Goal: Information Seeking & Learning: Compare options

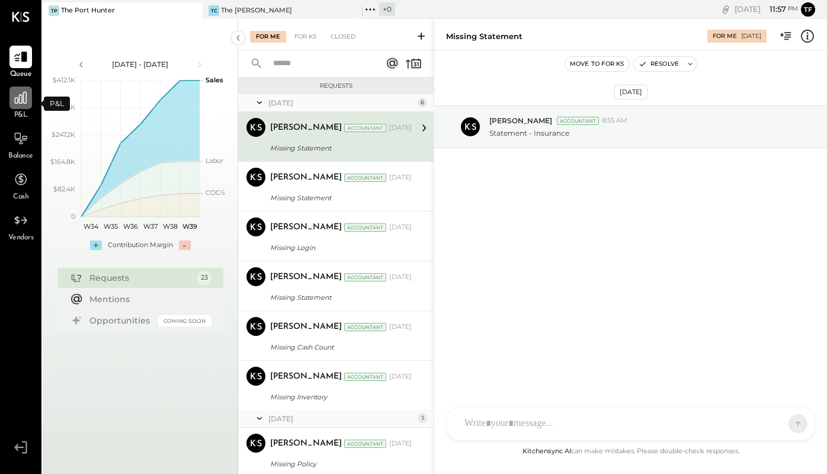
click at [20, 102] on icon at bounding box center [21, 98] width 12 height 12
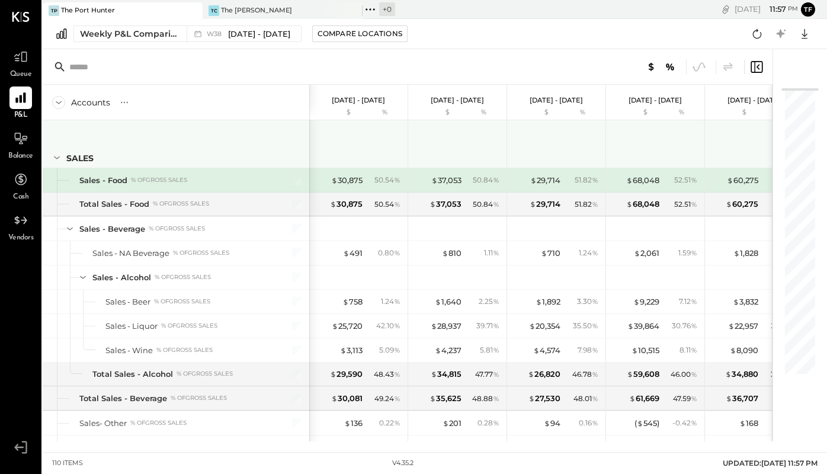
click at [54, 159] on icon at bounding box center [56, 157] width 13 height 13
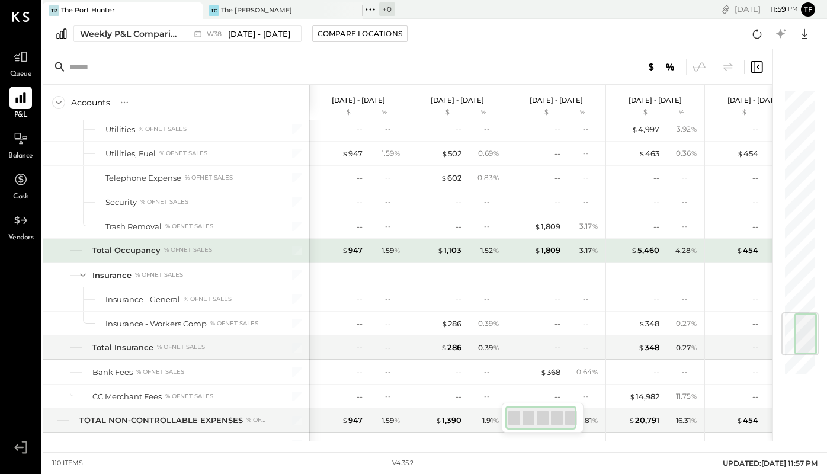
scroll to position [1794, 0]
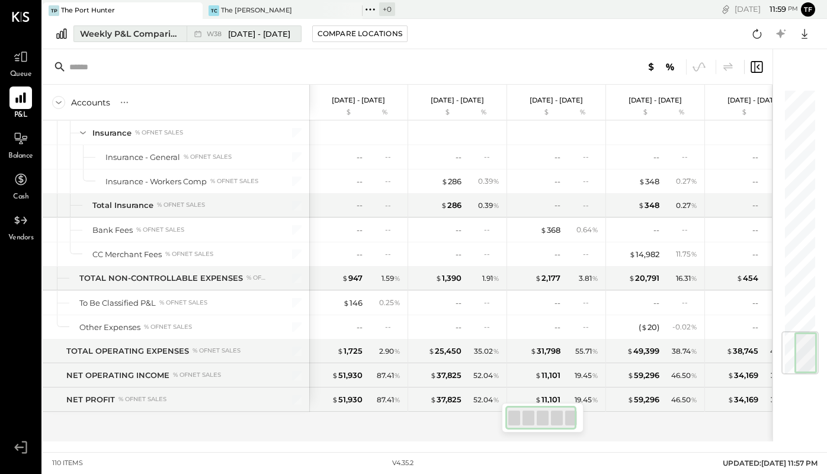
click at [118, 30] on div "Weekly P&L Comparison" at bounding box center [129, 34] width 99 height 12
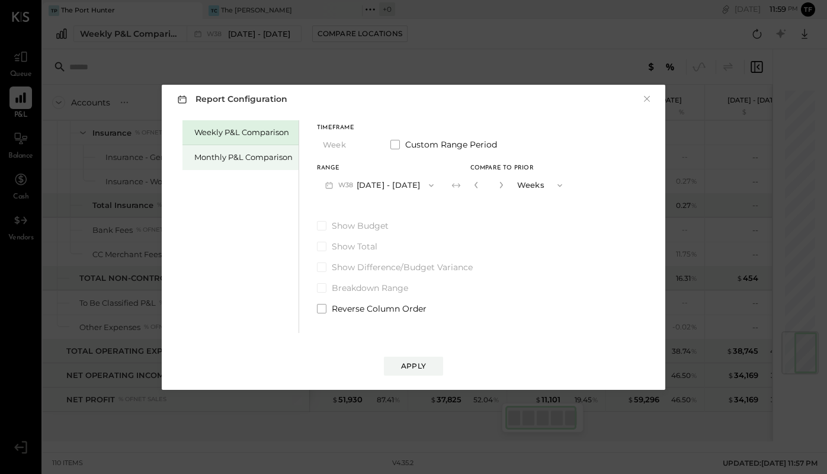
click at [225, 155] on div "Monthly P&L Comparison" at bounding box center [243, 157] width 98 height 11
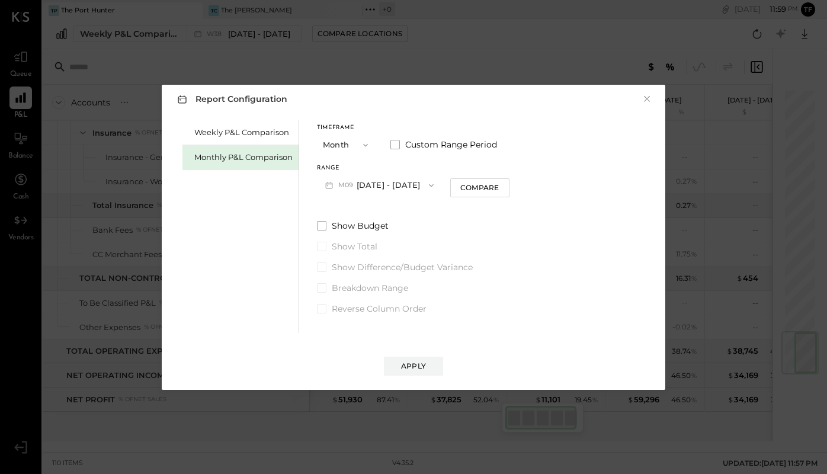
click at [347, 143] on button "Month" at bounding box center [346, 145] width 59 height 22
click at [342, 204] on div "Year" at bounding box center [346, 208] width 58 height 21
click at [413, 365] on div "Apply" at bounding box center [413, 366] width 25 height 10
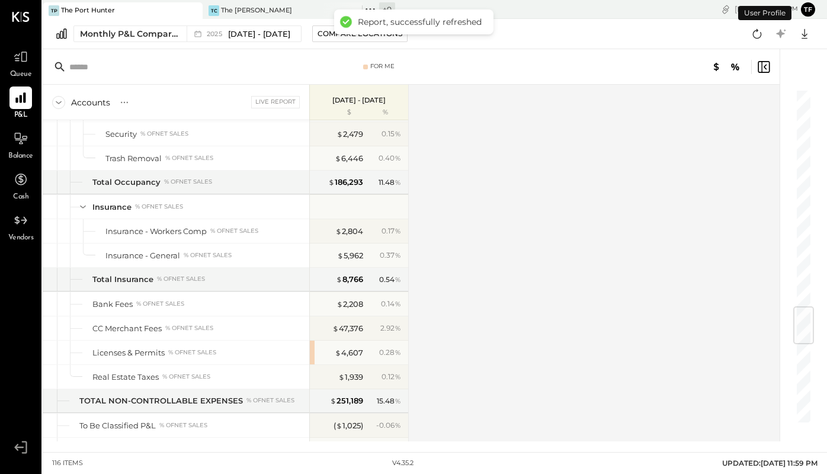
scroll to position [2497, 0]
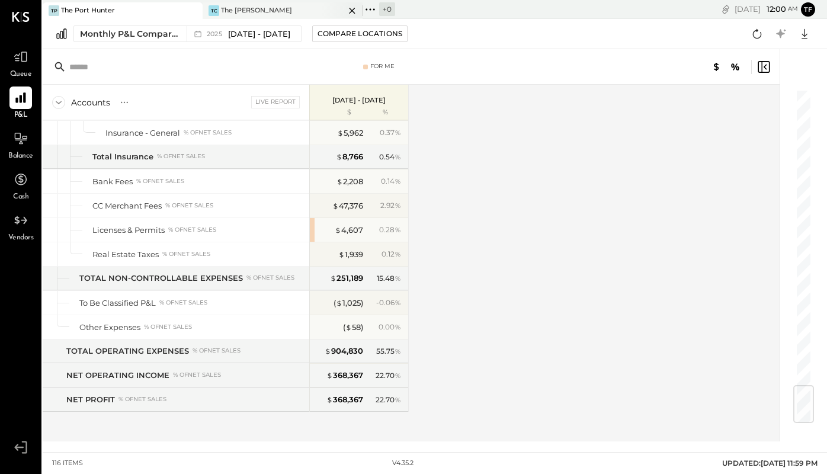
click at [237, 9] on div "The [PERSON_NAME]" at bounding box center [256, 10] width 71 height 9
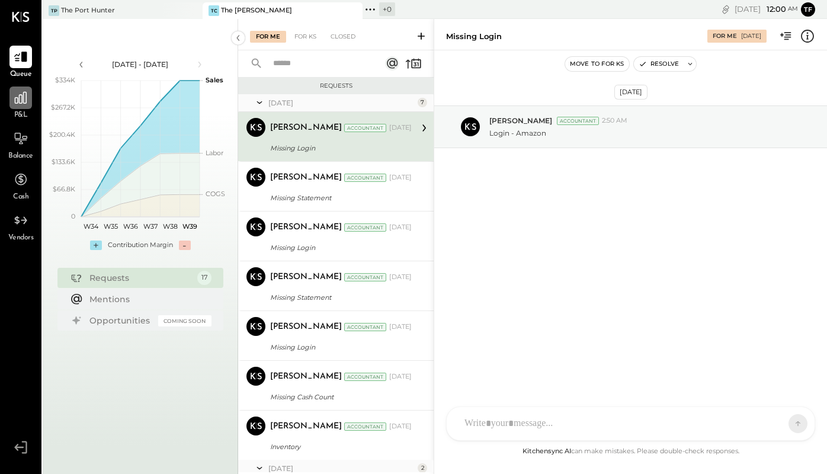
click at [14, 105] on icon at bounding box center [20, 97] width 15 height 15
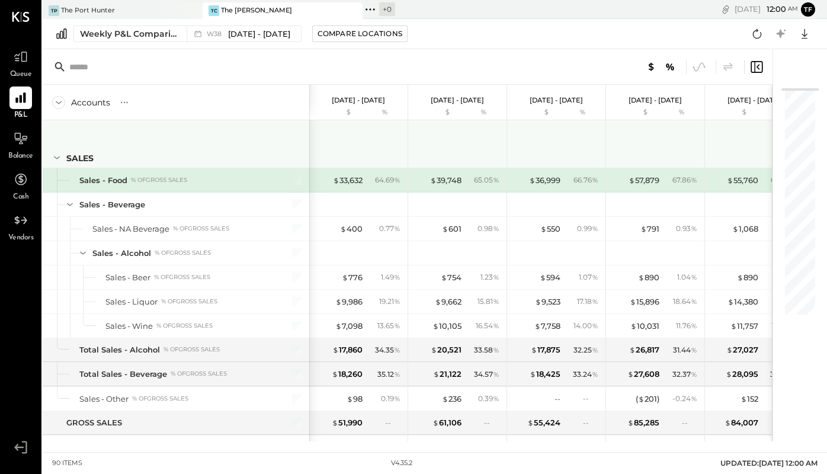
click at [57, 162] on icon at bounding box center [56, 157] width 13 height 13
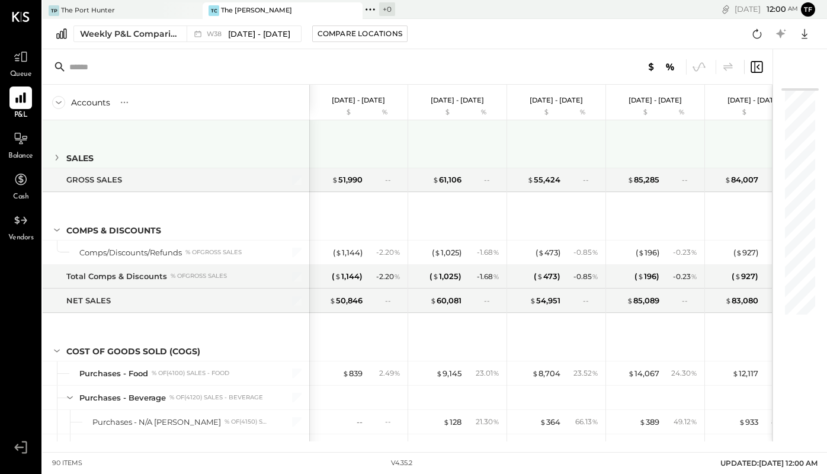
click at [57, 162] on icon at bounding box center [56, 157] width 13 height 13
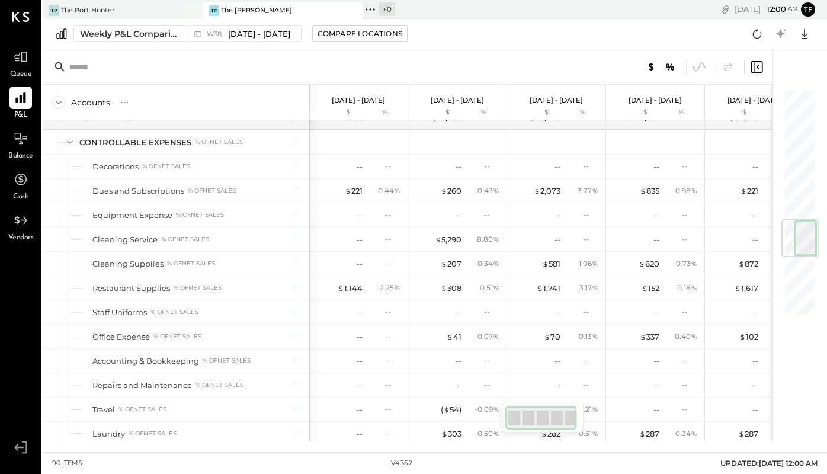
scroll to position [1107, 0]
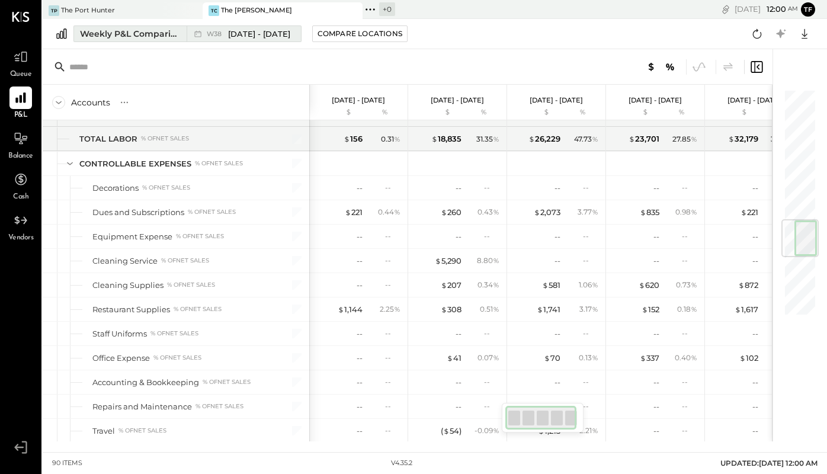
click at [144, 29] on div "Weekly P&L Comparison" at bounding box center [129, 34] width 99 height 12
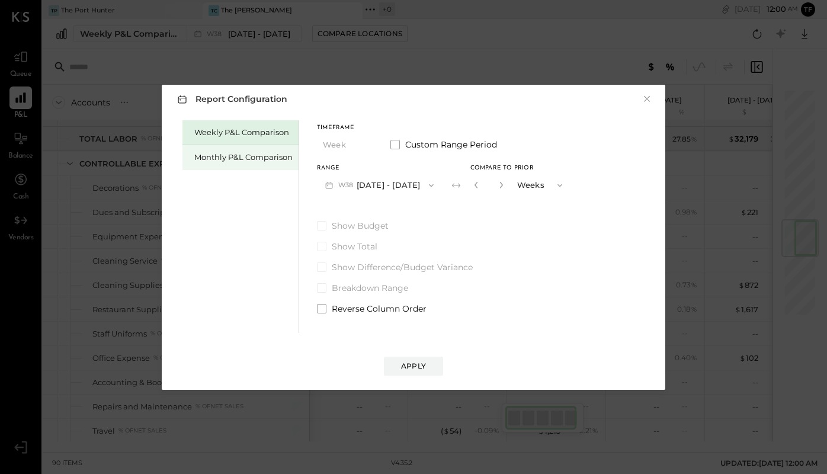
click at [232, 158] on div "Monthly P&L Comparison" at bounding box center [243, 157] width 98 height 11
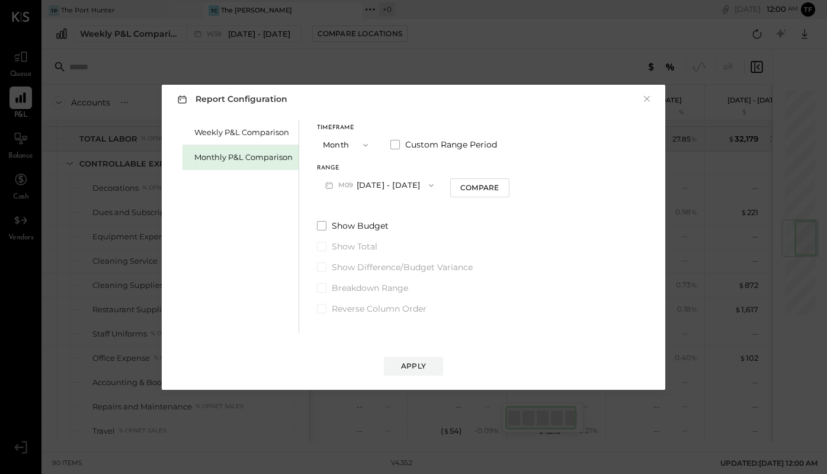
click at [367, 139] on button "Month" at bounding box center [346, 145] width 59 height 22
click at [361, 203] on div "Year" at bounding box center [346, 208] width 58 height 21
click at [407, 364] on div "Apply" at bounding box center [413, 366] width 25 height 10
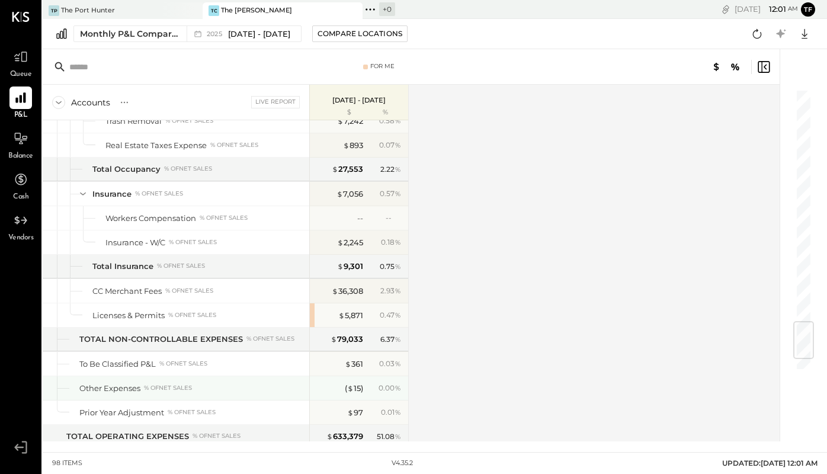
scroll to position [1964, 0]
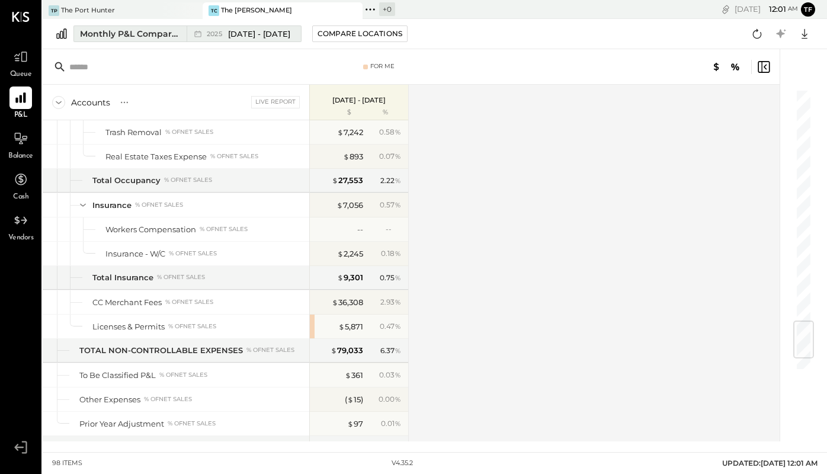
click at [274, 28] on span "[DATE] - [DATE]" at bounding box center [259, 33] width 62 height 11
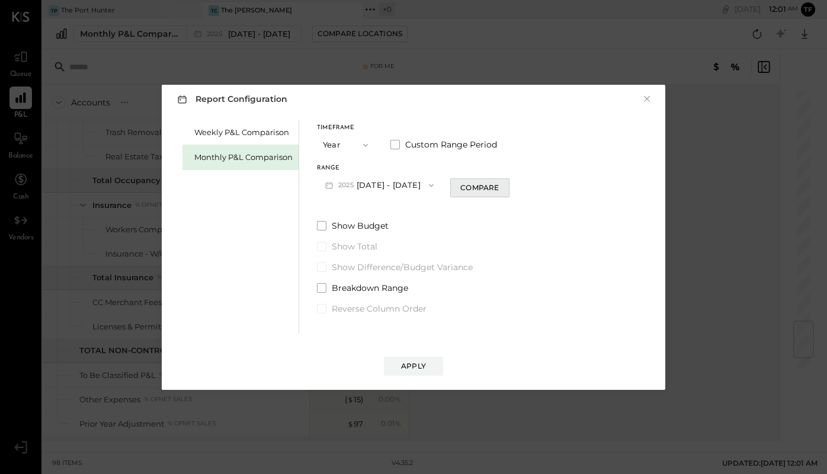
click at [491, 188] on div "Compare" at bounding box center [479, 187] width 38 height 10
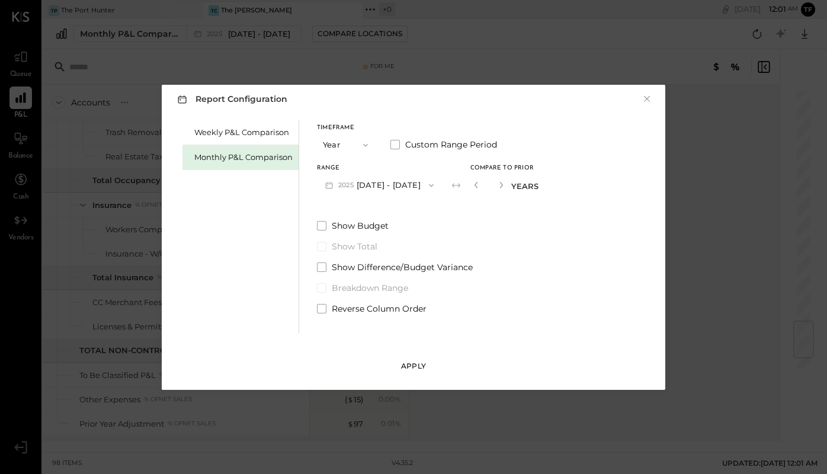
click at [403, 362] on div "Apply" at bounding box center [413, 366] width 25 height 10
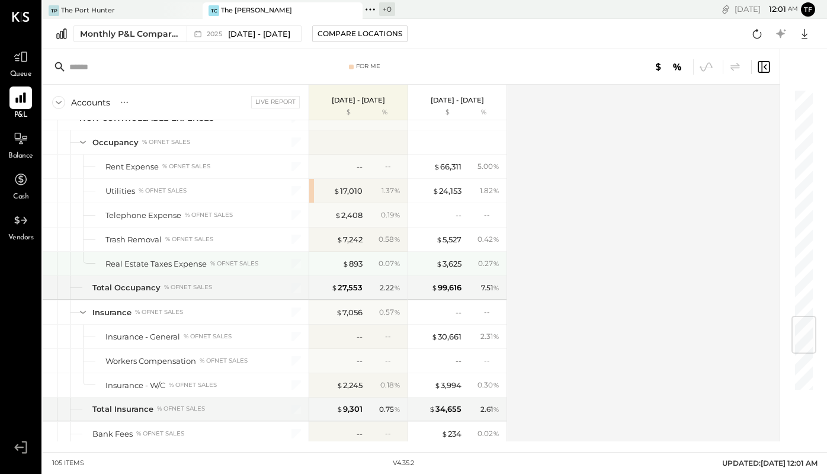
scroll to position [1916, 0]
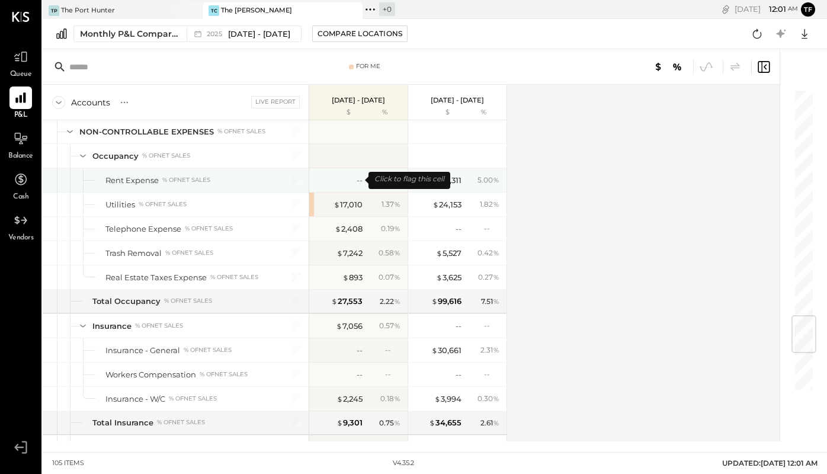
click at [356, 179] on div "--" at bounding box center [338, 180] width 47 height 11
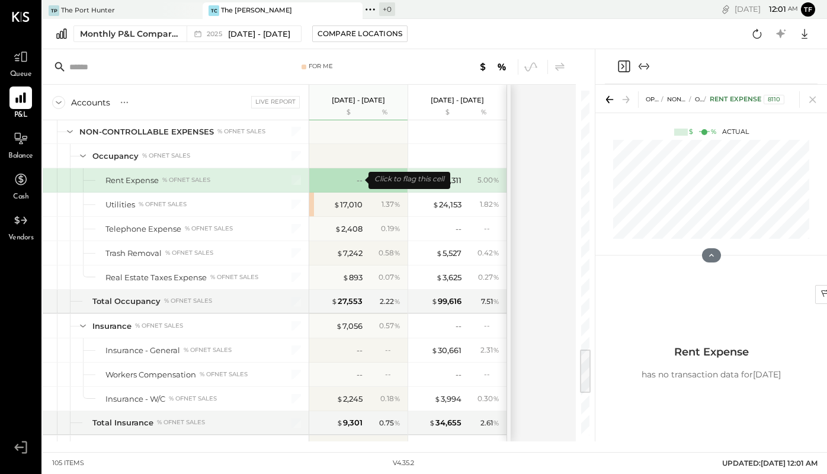
click at [356, 179] on div "--" at bounding box center [338, 180] width 47 height 11
click at [542, 198] on div "Accounts S % GL Live Report [DATE] - [DATE] $ % [DATE] - [DATE] $ % BUSINESS ME…" at bounding box center [310, 263] width 535 height 356
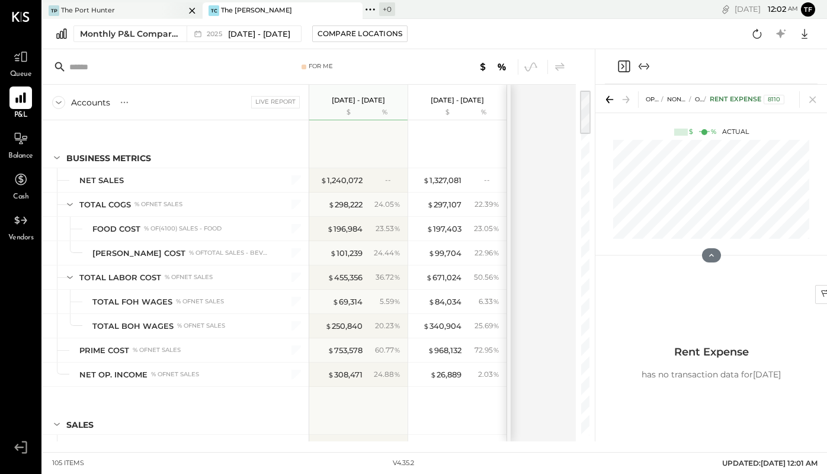
click at [104, 13] on div "The Port Hunter" at bounding box center [88, 10] width 54 height 9
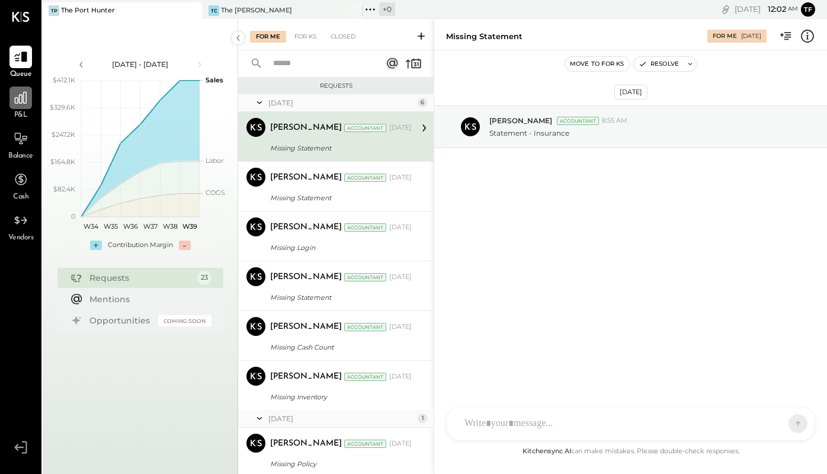
click at [27, 100] on icon at bounding box center [21, 98] width 12 height 12
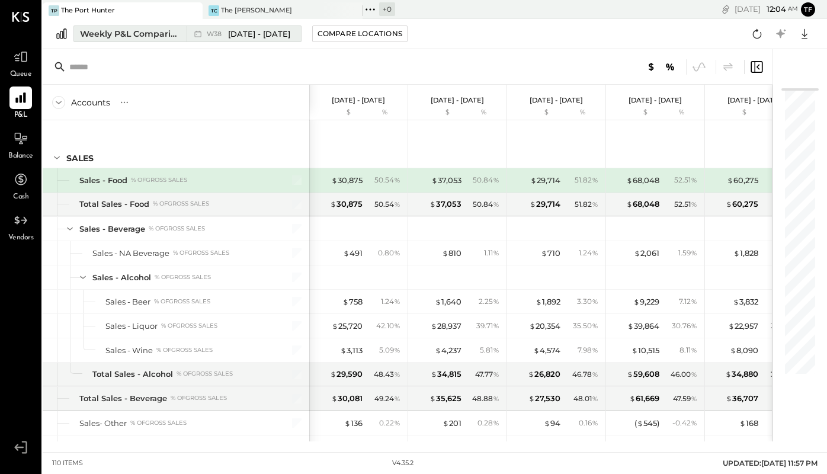
click at [131, 34] on div "Weekly P&L Comparison" at bounding box center [129, 34] width 99 height 12
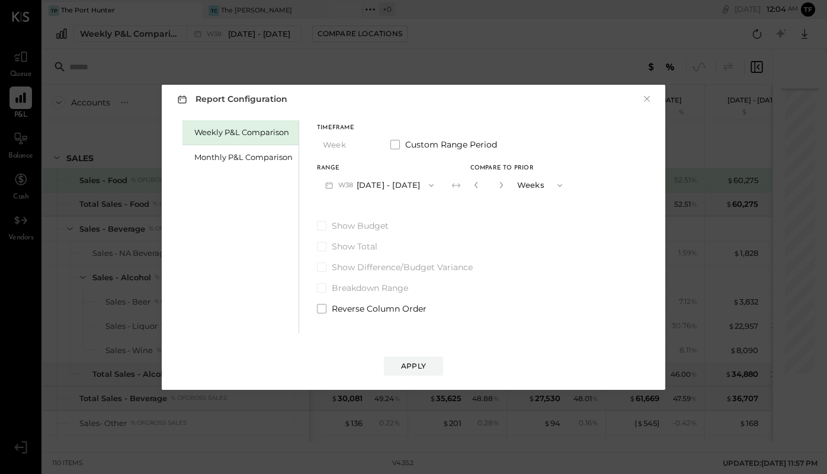
click at [166, 73] on div "Report Configuration × Weekly P&L Comparison Monthly P&L Comparison Timeframe W…" at bounding box center [413, 237] width 527 height 329
click at [255, 10] on div "Report Configuration × Weekly P&L Comparison Monthly P&L Comparison Timeframe W…" at bounding box center [413, 237] width 827 height 474
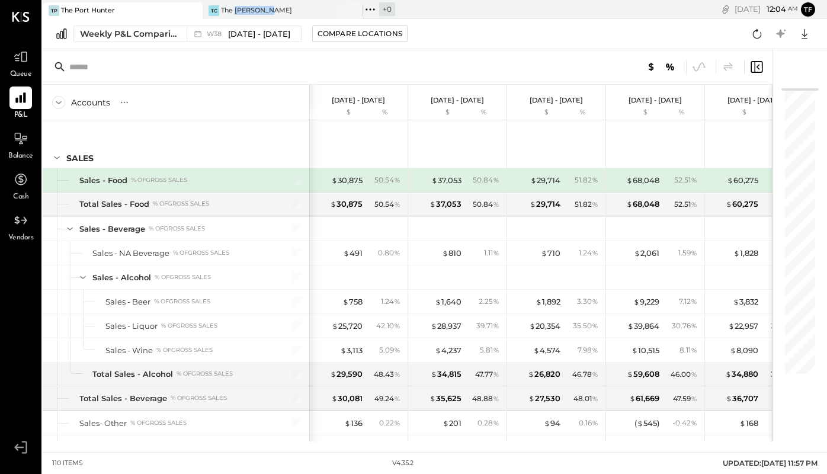
click at [255, 10] on div "The [PERSON_NAME]" at bounding box center [256, 10] width 71 height 9
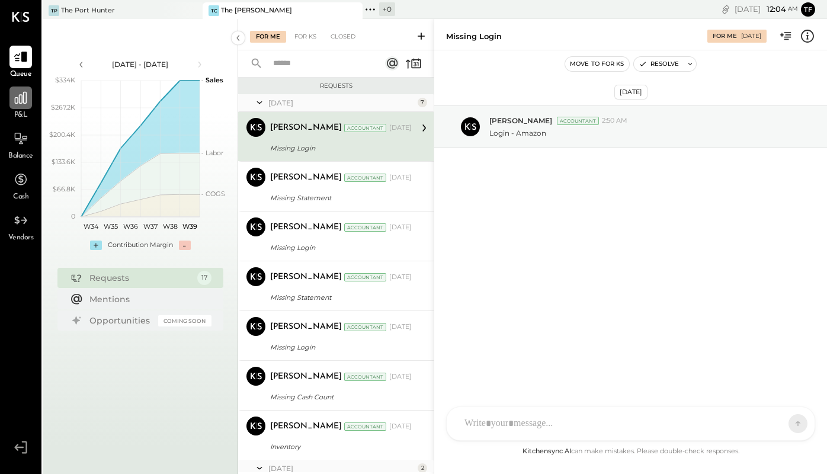
click at [24, 97] on icon at bounding box center [21, 98] width 12 height 12
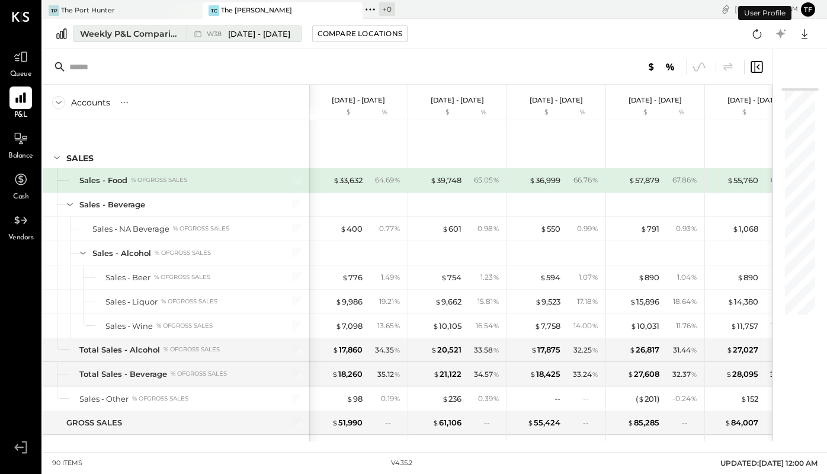
click at [163, 35] on div "Weekly P&L Comparison" at bounding box center [129, 34] width 99 height 12
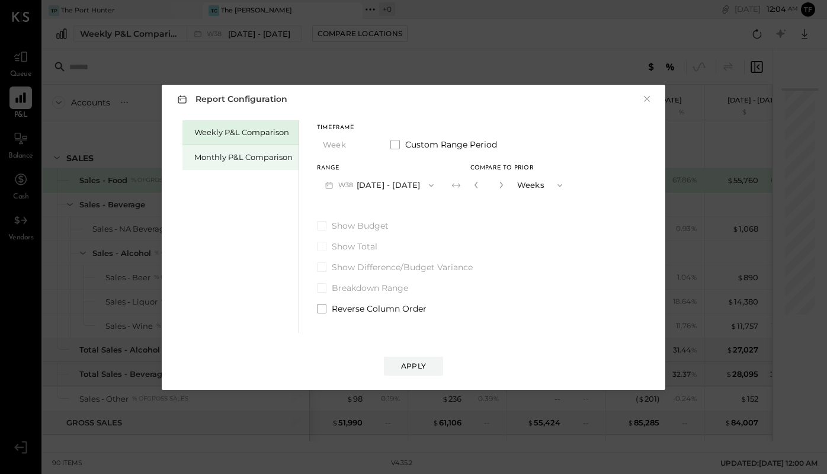
click at [247, 160] on div "Monthly P&L Comparison" at bounding box center [243, 157] width 98 height 11
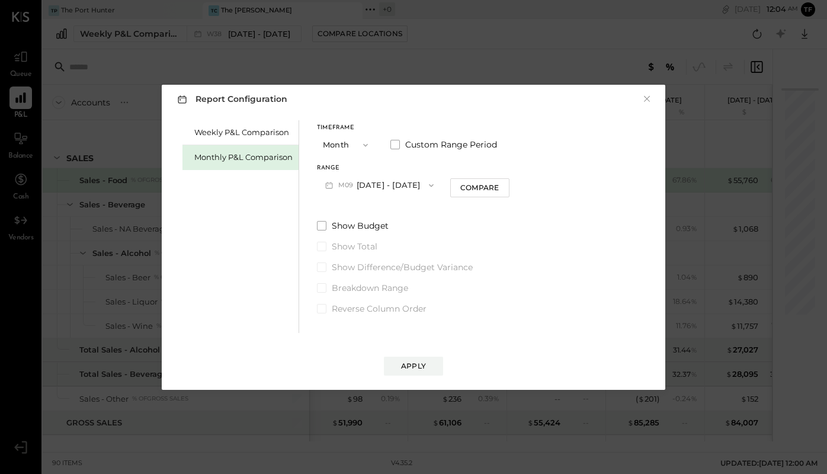
click at [358, 144] on span "button" at bounding box center [362, 144] width 15 height 9
click at [359, 180] on div "YTD" at bounding box center [346, 186] width 58 height 21
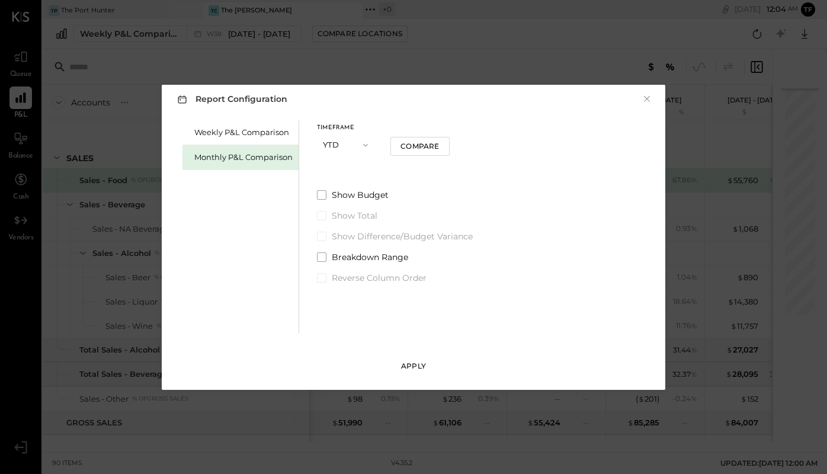
click at [429, 359] on button "Apply" at bounding box center [413, 365] width 59 height 19
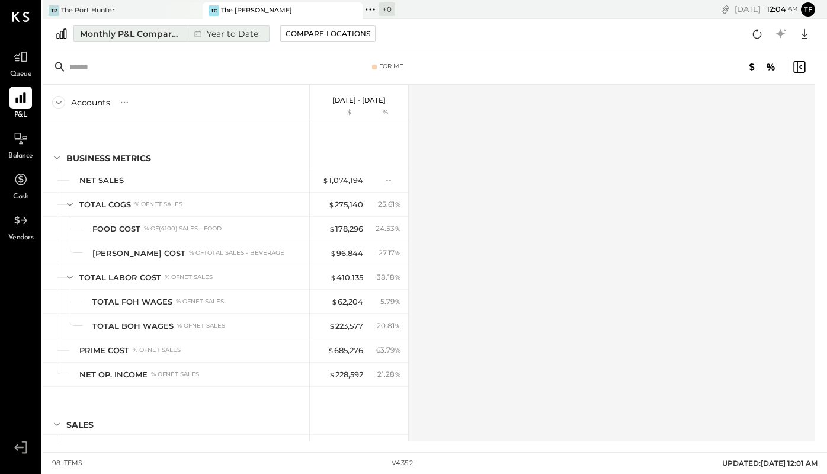
click at [163, 36] on div "Monthly P&L Comparison" at bounding box center [129, 34] width 99 height 12
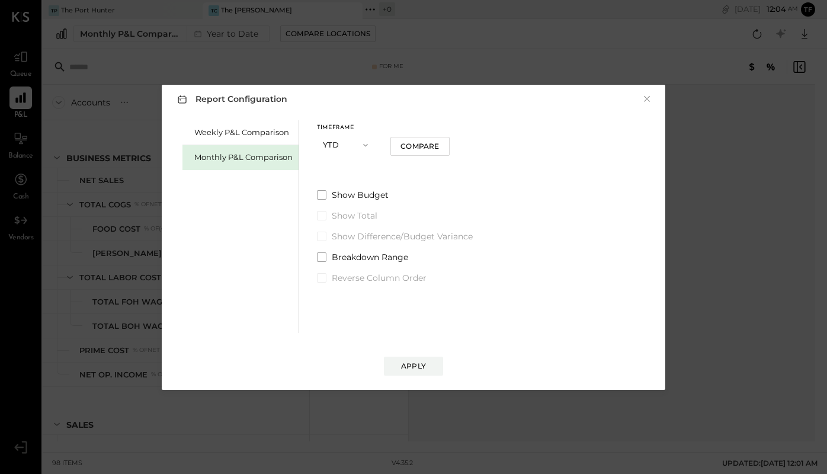
click at [361, 145] on icon "button" at bounding box center [365, 144] width 9 height 9
click at [360, 204] on div "Year" at bounding box center [346, 208] width 58 height 21
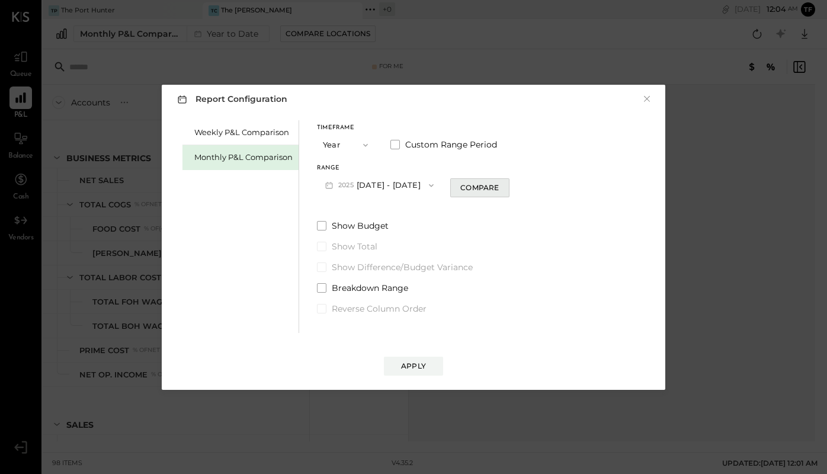
click at [494, 191] on div "Compare" at bounding box center [479, 187] width 38 height 10
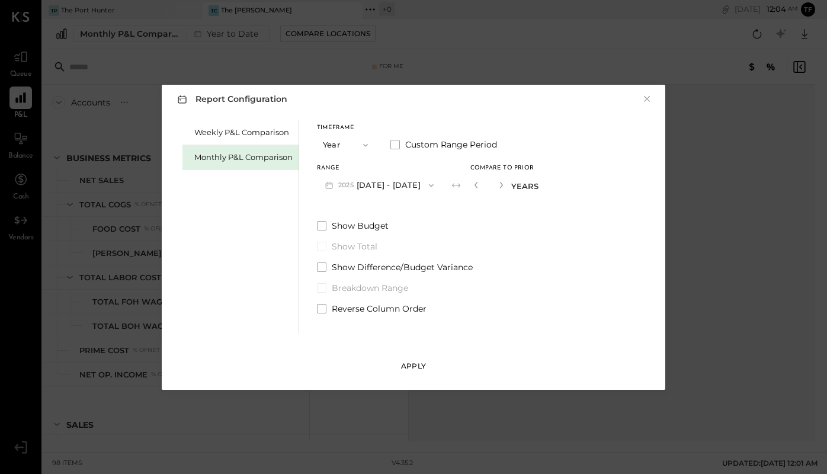
click at [413, 366] on div "Apply" at bounding box center [413, 366] width 25 height 10
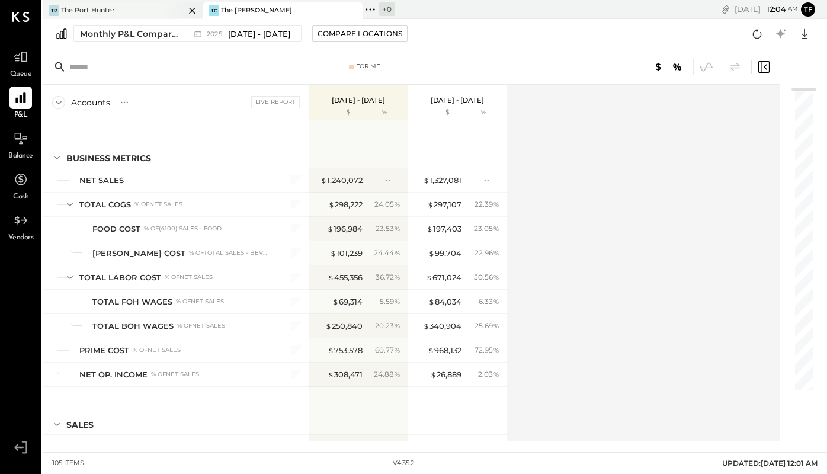
click at [139, 8] on div "TP The Port Hunter" at bounding box center [114, 10] width 142 height 11
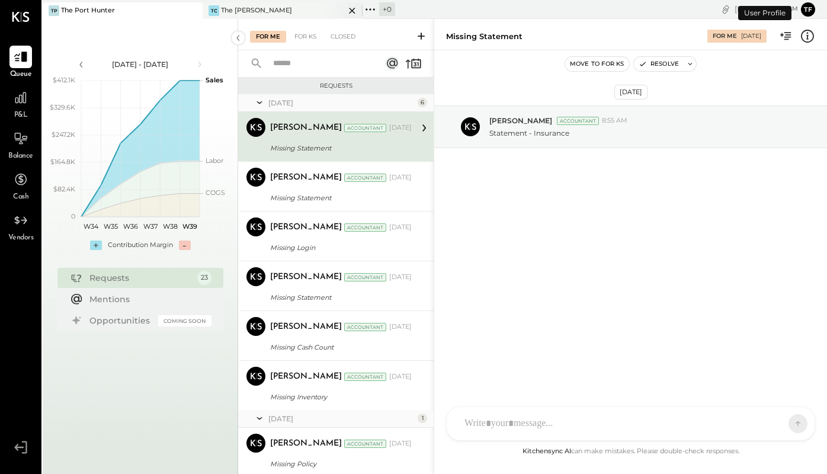
click at [246, 9] on div "The [PERSON_NAME]" at bounding box center [256, 10] width 71 height 9
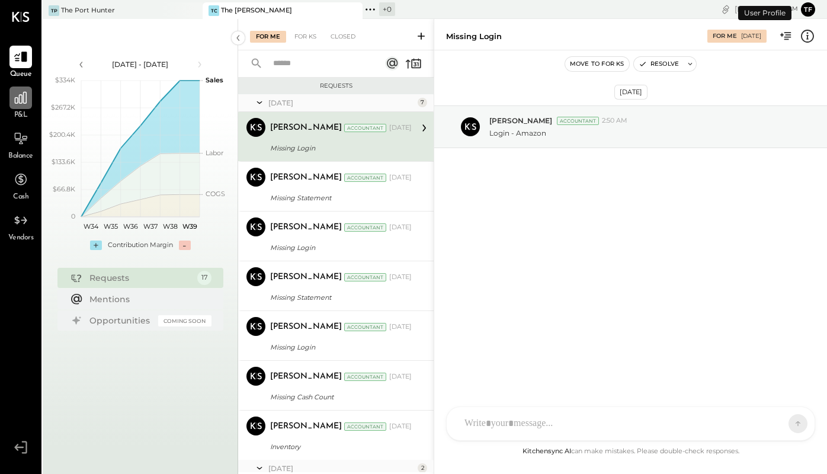
click at [22, 94] on icon at bounding box center [20, 97] width 15 height 15
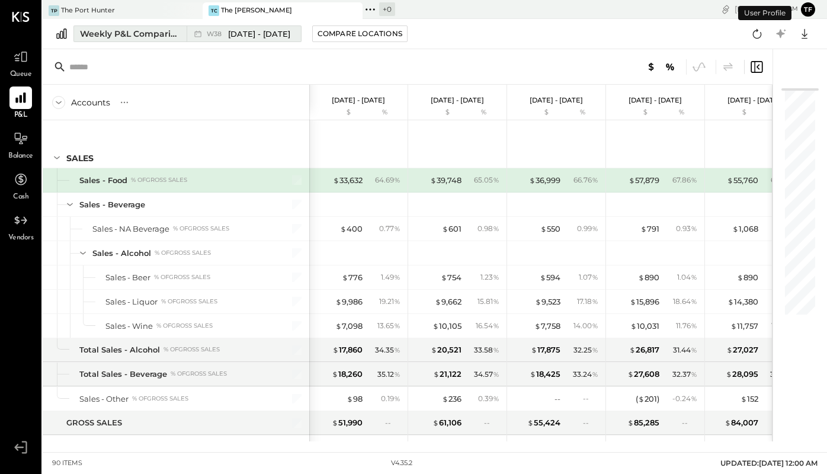
click at [144, 31] on div "Weekly P&L Comparison" at bounding box center [129, 34] width 99 height 12
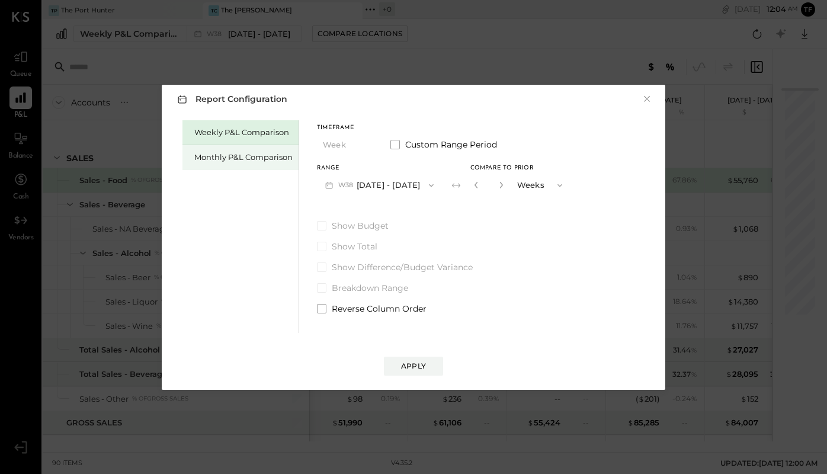
click at [220, 158] on div "Monthly P&L Comparison" at bounding box center [243, 157] width 98 height 11
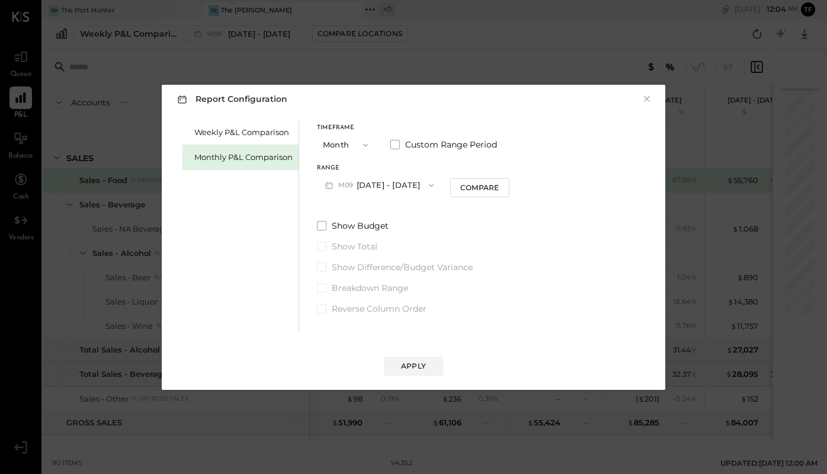
click at [365, 144] on icon "button" at bounding box center [365, 144] width 9 height 9
click at [349, 207] on div "Year" at bounding box center [346, 208] width 58 height 21
click at [493, 185] on div "Compare" at bounding box center [479, 187] width 38 height 10
click at [417, 361] on div "Apply" at bounding box center [413, 366] width 25 height 10
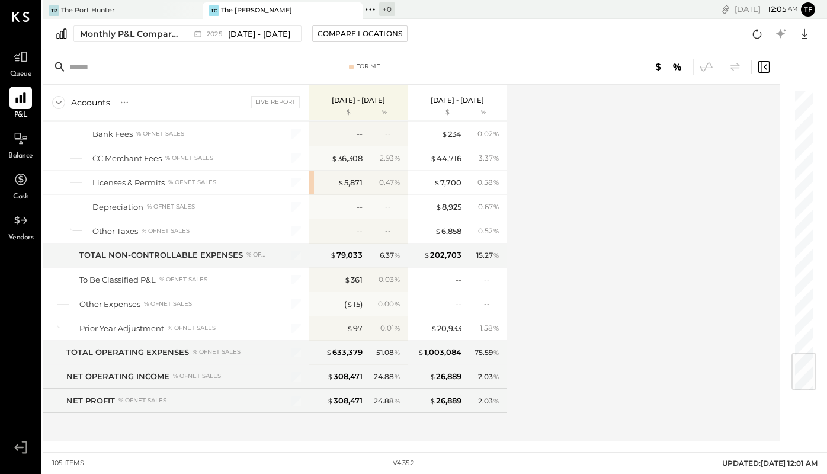
scroll to position [2230, 0]
click at [145, 11] on div "TP The Port Hunter" at bounding box center [114, 10] width 142 height 11
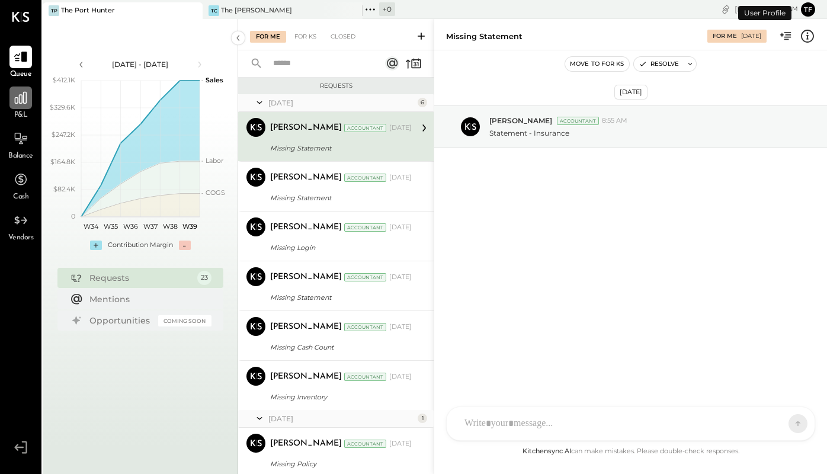
click at [25, 103] on icon at bounding box center [21, 98] width 12 height 12
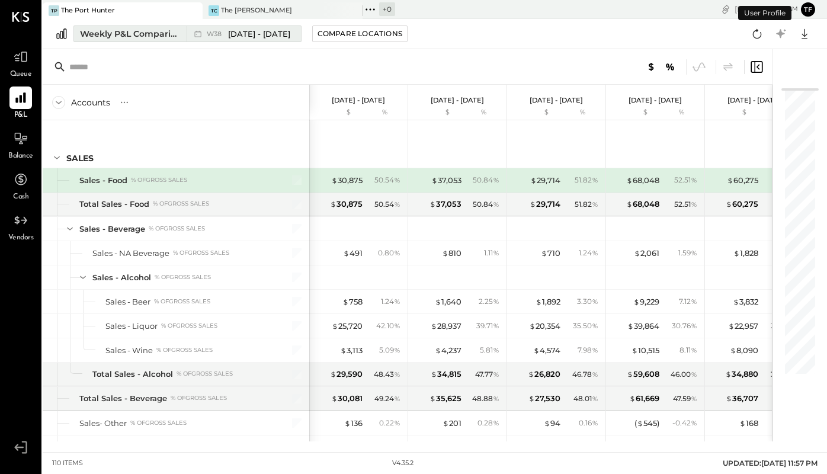
click at [232, 33] on span "[DATE] - [DATE]" at bounding box center [259, 33] width 62 height 11
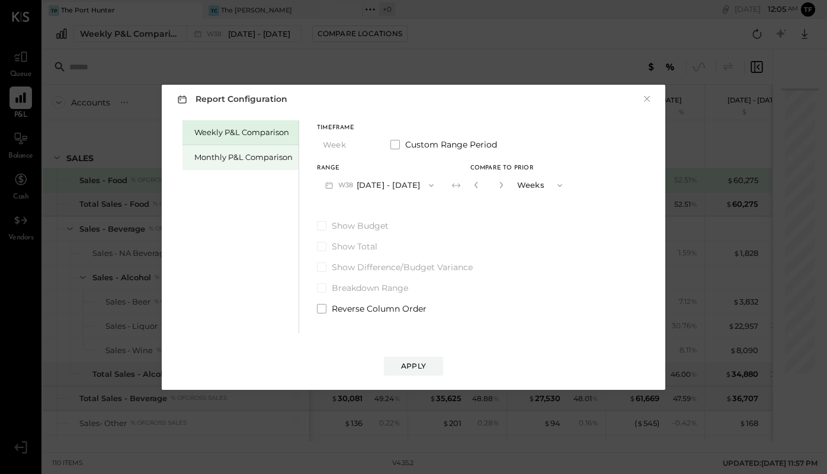
click at [275, 156] on div "Monthly P&L Comparison" at bounding box center [243, 157] width 98 height 11
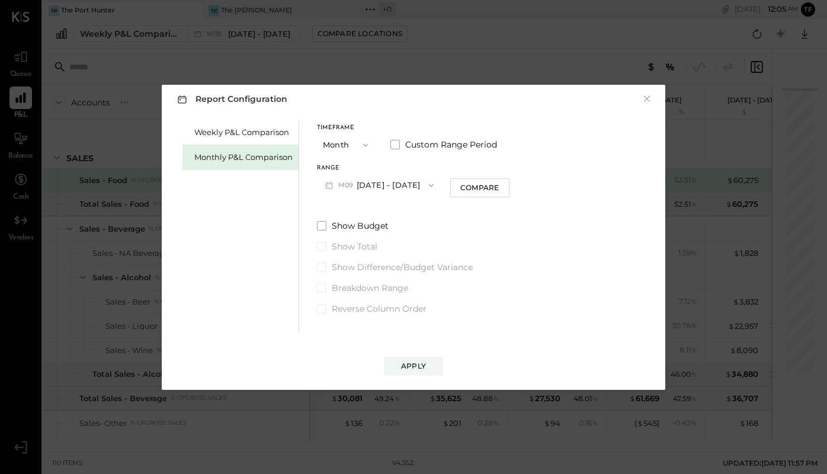
click at [367, 147] on icon "button" at bounding box center [365, 144] width 9 height 9
click at [355, 207] on div "Year" at bounding box center [346, 208] width 58 height 21
click at [487, 192] on button "Compare" at bounding box center [479, 187] width 59 height 19
click at [415, 364] on div "Apply" at bounding box center [413, 366] width 25 height 10
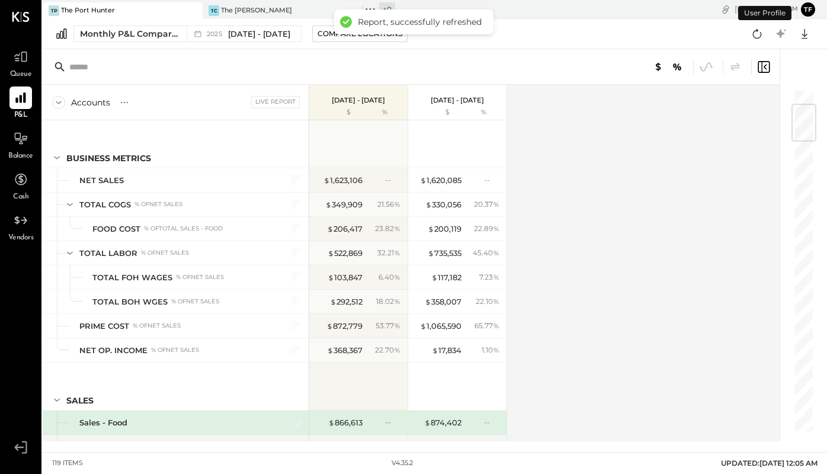
scroll to position [130, 0]
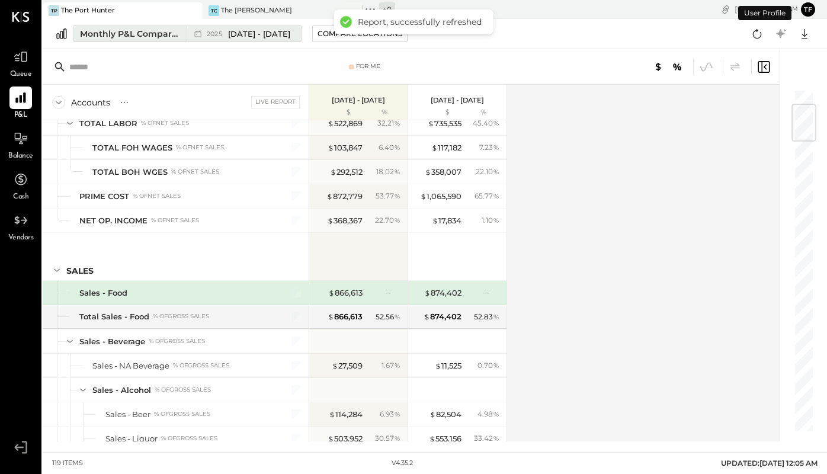
click at [224, 34] on span "2025" at bounding box center [216, 34] width 18 height 7
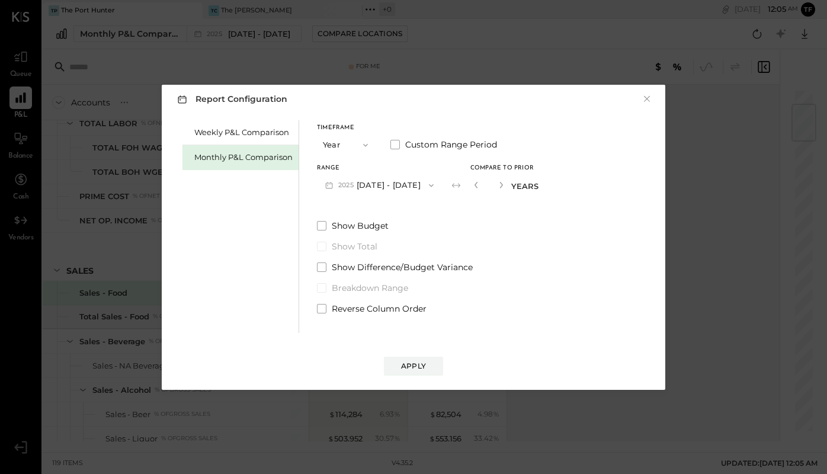
click at [496, 187] on input "*" at bounding box center [488, 185] width 15 height 20
click at [504, 188] on icon "button" at bounding box center [500, 184] width 7 height 7
type input "*"
click at [417, 358] on button "Apply" at bounding box center [413, 365] width 59 height 19
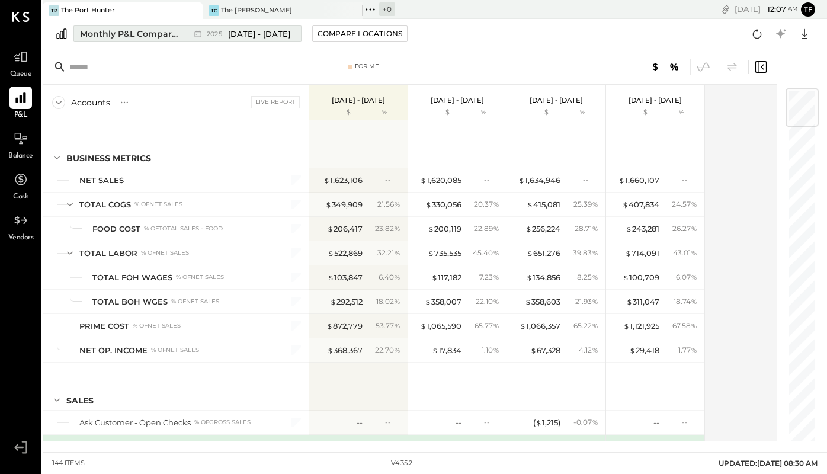
click at [245, 31] on span "[DATE] - [DATE]" at bounding box center [259, 33] width 62 height 11
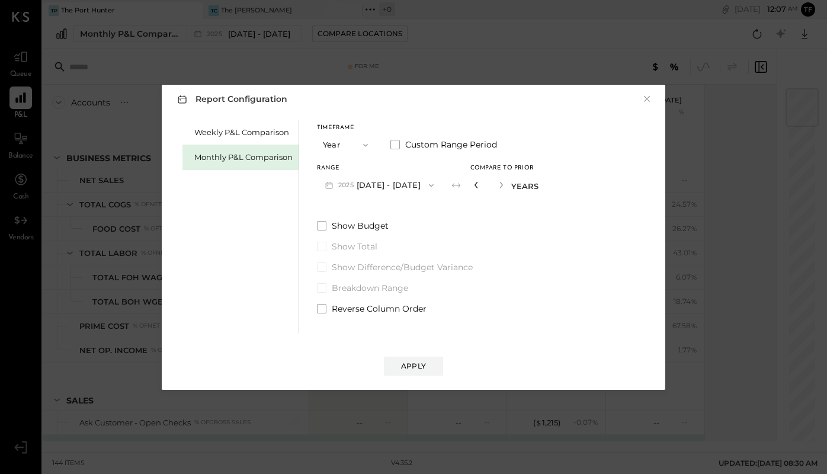
click at [480, 185] on icon "button" at bounding box center [476, 184] width 7 height 7
type input "*"
click at [480, 185] on icon "button" at bounding box center [476, 184] width 7 height 7
click at [414, 374] on button "Apply" at bounding box center [413, 365] width 59 height 19
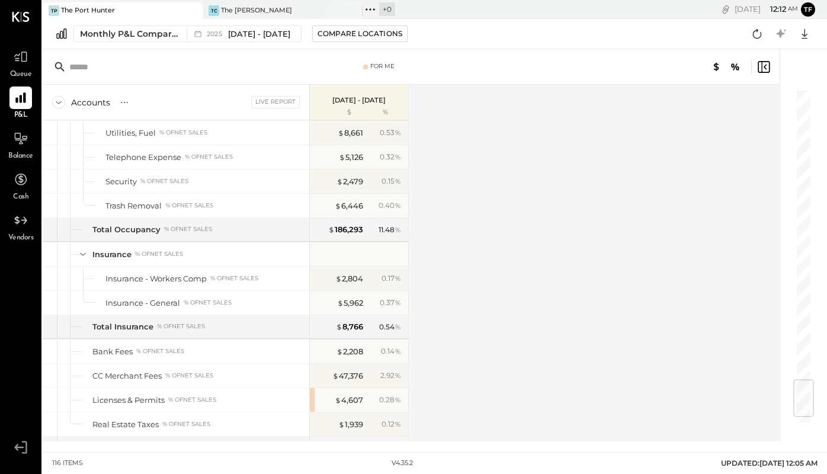
scroll to position [2497, 0]
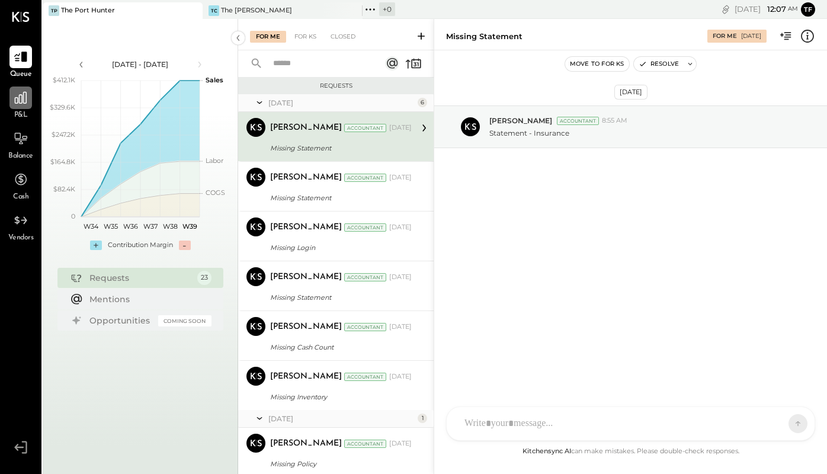
click at [20, 101] on icon at bounding box center [21, 98] width 12 height 12
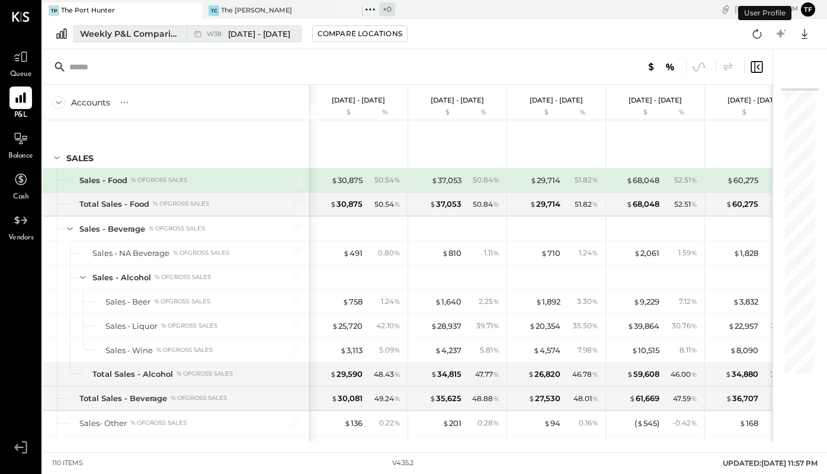
click at [233, 30] on span "[DATE] - [DATE]" at bounding box center [259, 33] width 62 height 11
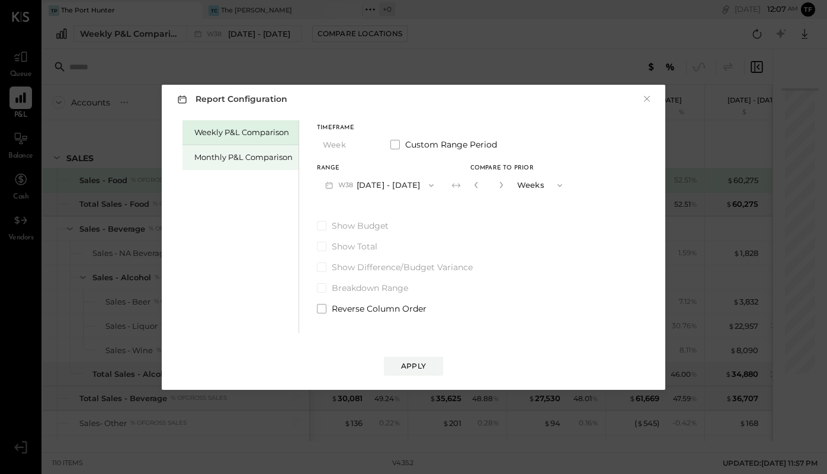
click at [271, 153] on div "Monthly P&L Comparison" at bounding box center [243, 157] width 98 height 11
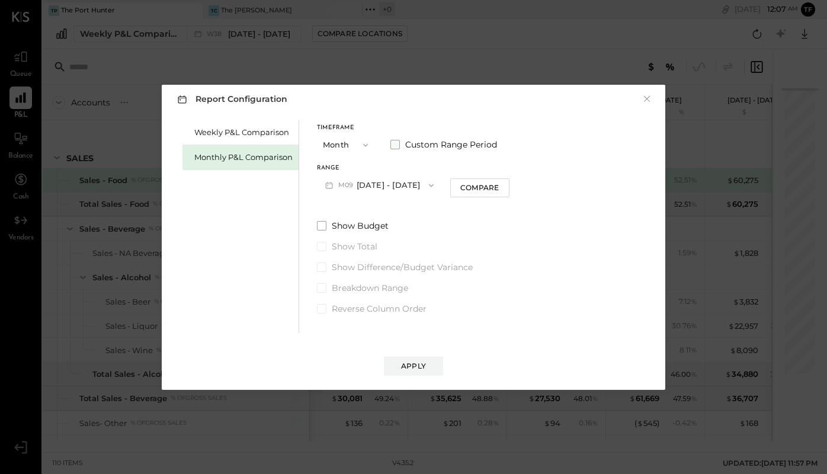
click at [397, 147] on span at bounding box center [394, 144] width 9 height 9
click at [379, 186] on icon "button" at bounding box center [376, 185] width 5 height 3
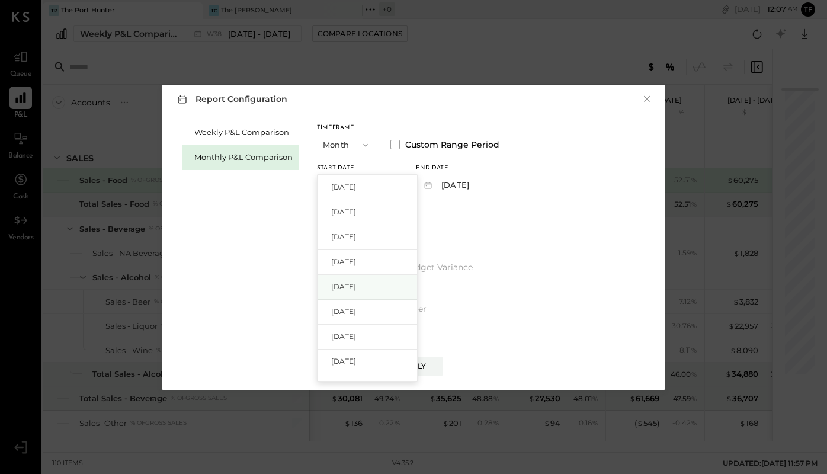
scroll to position [420, 0]
click at [383, 265] on div "Jan 1, 2024" at bounding box center [366, 264] width 99 height 25
click at [480, 186] on icon "button" at bounding box center [475, 185] width 9 height 9
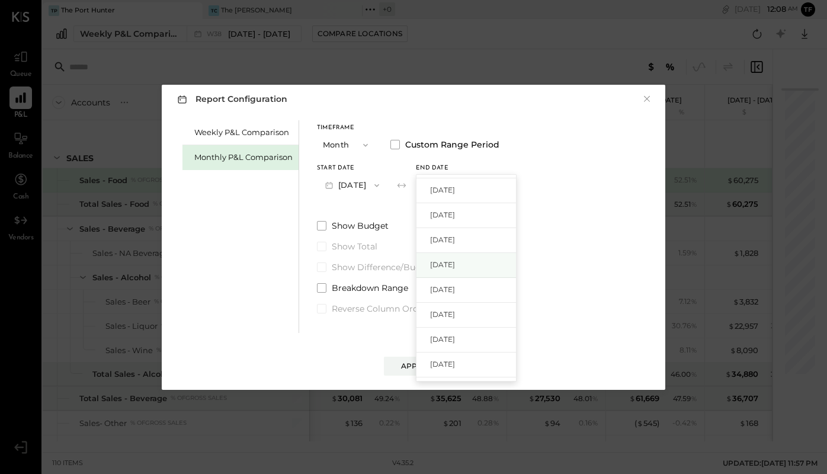
scroll to position [195, 0]
click at [455, 286] on span "Sep 30, 2024" at bounding box center [442, 290] width 25 height 10
click at [416, 365] on div "Apply" at bounding box center [413, 366] width 25 height 10
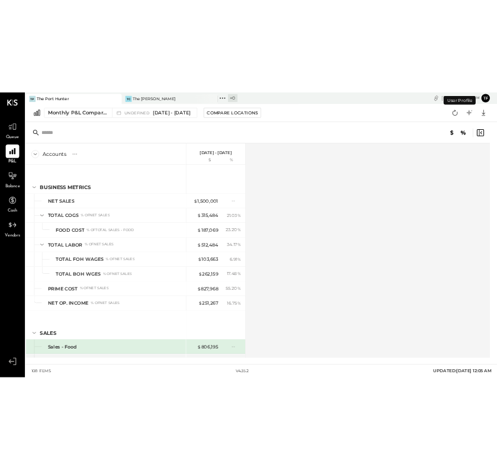
scroll to position [130, 0]
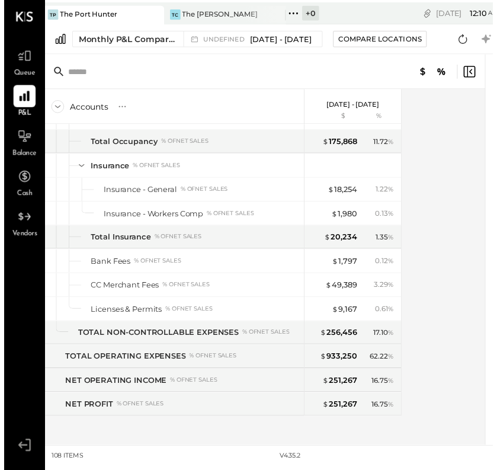
scroll to position [1, 0]
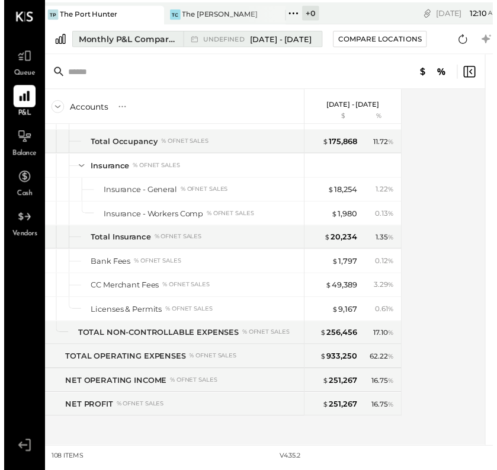
click at [284, 38] on span "Jan 1 - Sep 30, 2024" at bounding box center [281, 39] width 62 height 11
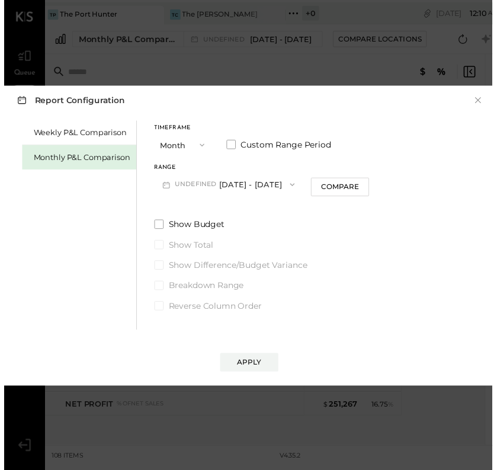
click at [281, 184] on button "undefined Jan 1 - Sep 30, 2024" at bounding box center [229, 187] width 152 height 22
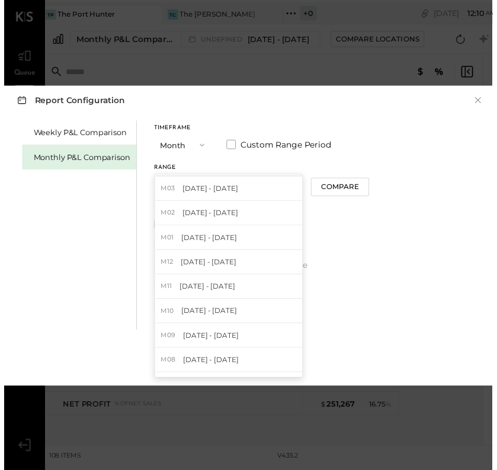
scroll to position [150, 0]
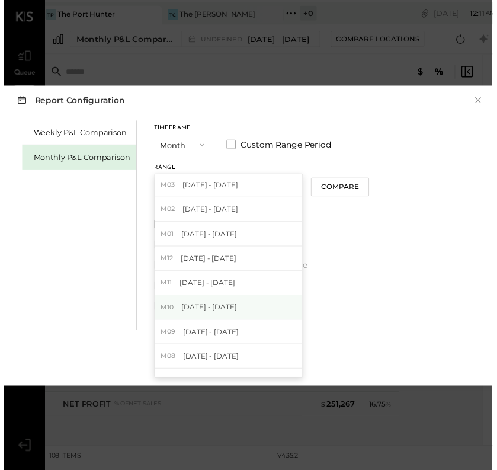
click at [253, 309] on div "M10 Oct 1 - 31, 2024" at bounding box center [228, 312] width 150 height 25
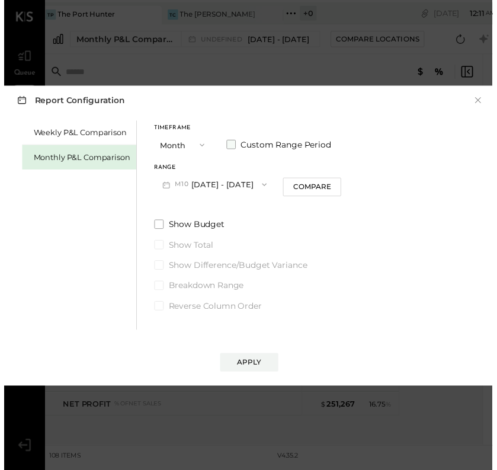
click at [235, 142] on label "Custom Range Period" at bounding box center [279, 147] width 107 height 12
click at [217, 185] on icon "button" at bounding box center [212, 187] width 9 height 9
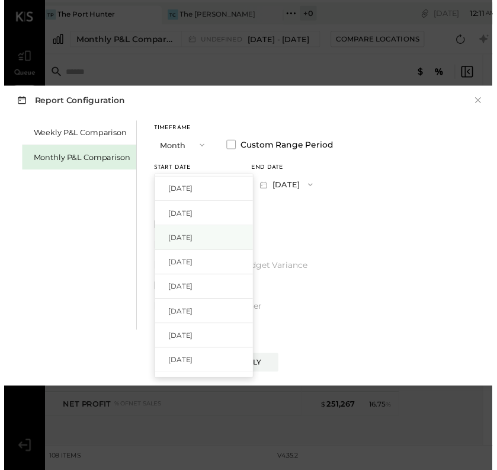
scroll to position [351, 0]
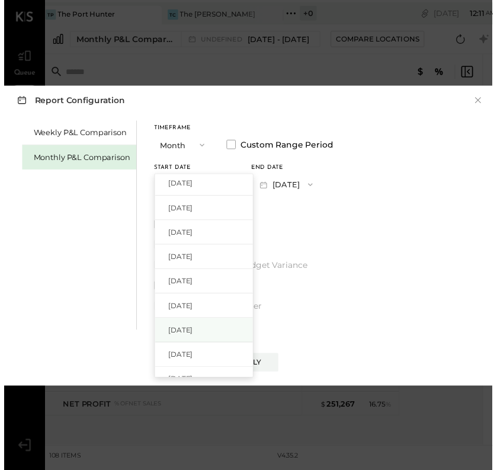
click at [214, 331] on div "Jan 1, 2024" at bounding box center [202, 335] width 99 height 25
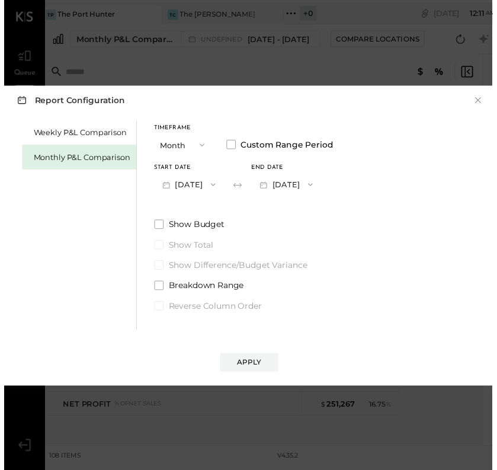
click at [316, 184] on icon "button" at bounding box center [311, 187] width 9 height 9
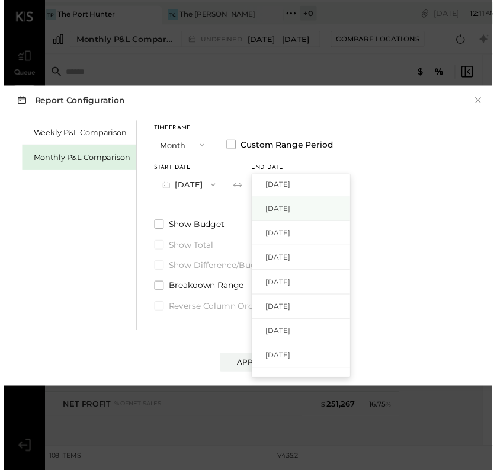
scroll to position [118, 0]
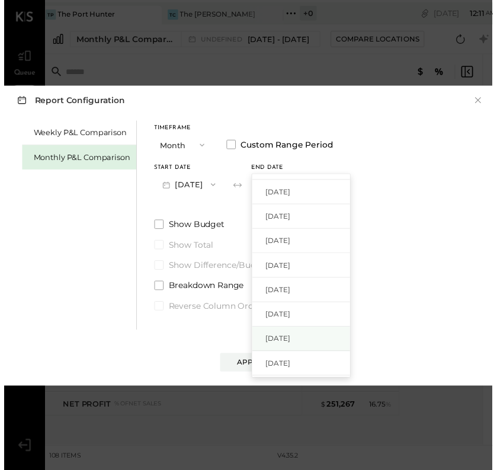
click at [291, 339] on span "Oct 31, 2024" at bounding box center [278, 344] width 25 height 10
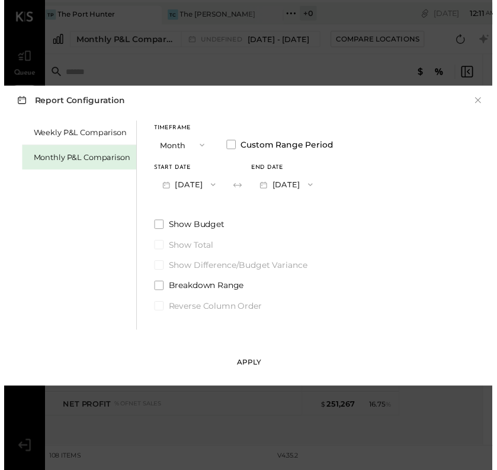
click at [248, 366] on div "Apply" at bounding box center [249, 368] width 25 height 10
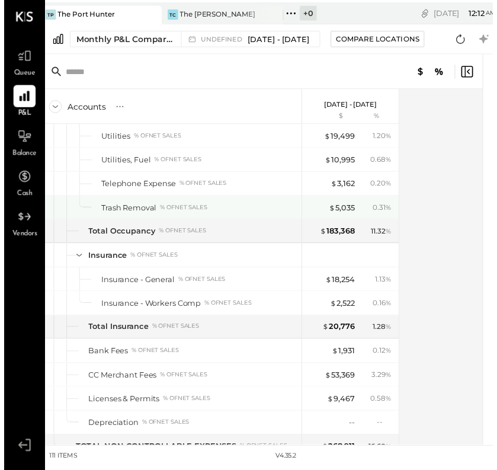
scroll to position [2370, 0]
